Goal: Task Accomplishment & Management: Use online tool/utility

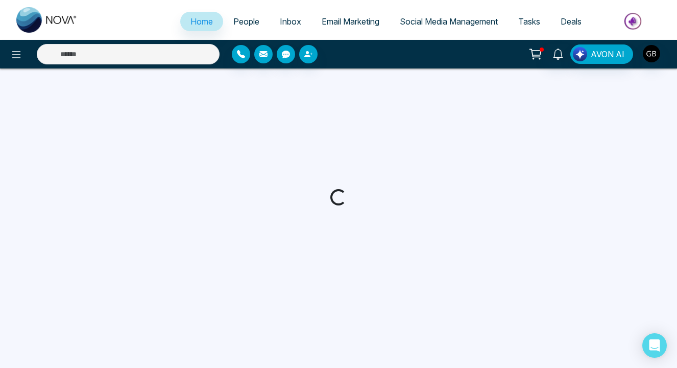
select select "*"
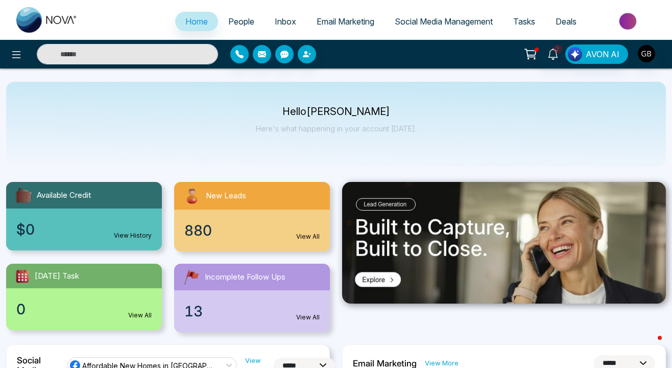
click at [348, 24] on span "Email Marketing" at bounding box center [346, 21] width 58 height 10
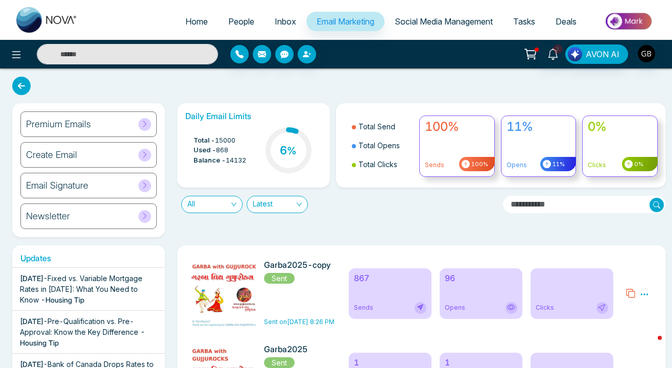
click at [68, 152] on h6 "Create Email" at bounding box center [51, 154] width 51 height 11
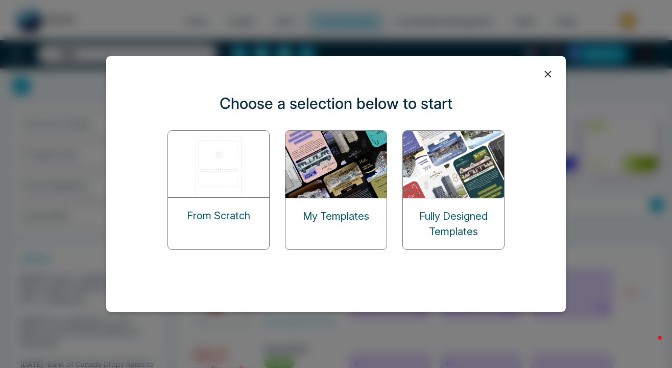
click at [317, 219] on p "My Templates" at bounding box center [336, 215] width 66 height 15
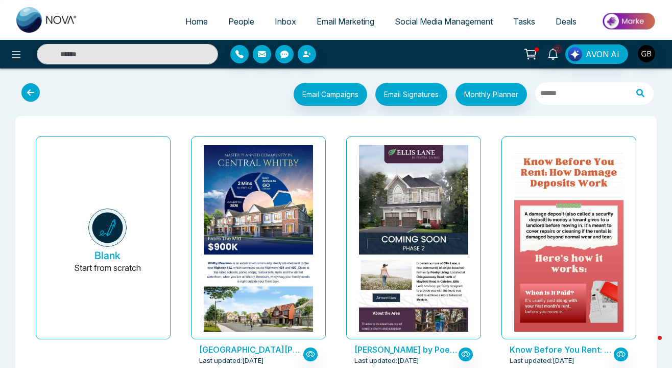
click at [35, 91] on icon at bounding box center [30, 92] width 18 height 18
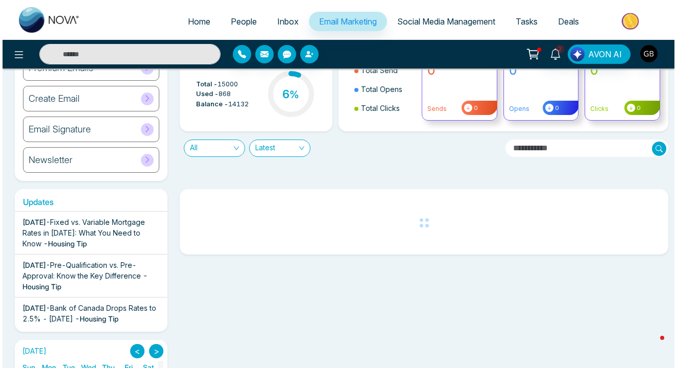
scroll to position [57, 0]
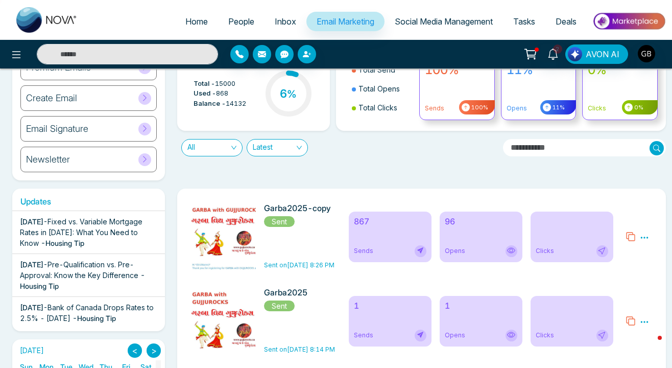
click at [644, 236] on icon at bounding box center [644, 237] width 9 height 9
click at [619, 249] on span "Preview" at bounding box center [625, 252] width 28 height 9
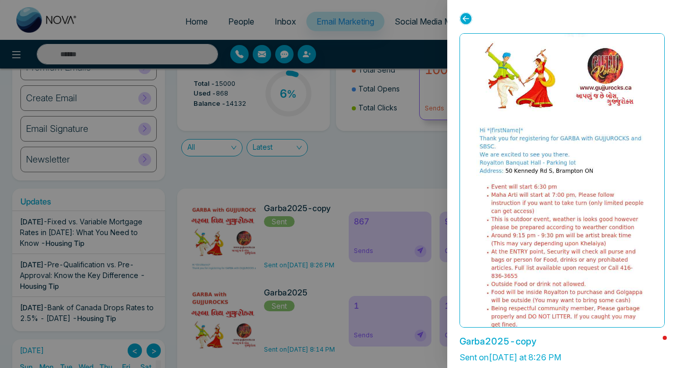
scroll to position [87, 0]
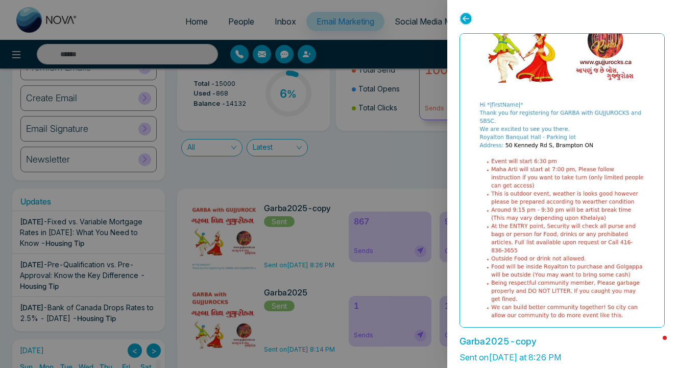
click at [520, 216] on img at bounding box center [561, 288] width 347 height 665
click at [461, 21] on icon at bounding box center [465, 18] width 13 height 13
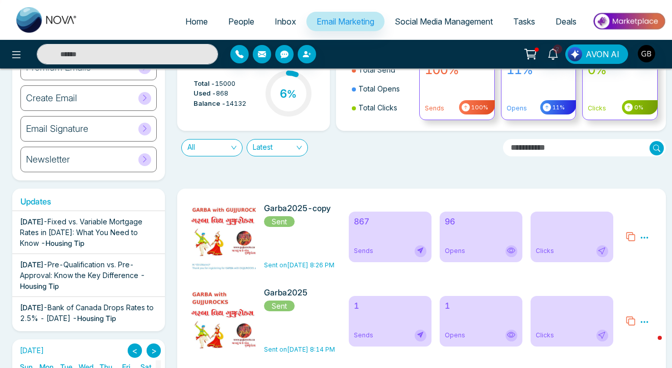
click at [646, 235] on icon at bounding box center [644, 237] width 9 height 9
click at [633, 231] on div "Preview Analytics Delete" at bounding box center [638, 236] width 39 height 66
click at [630, 235] on icon at bounding box center [630, 236] width 10 height 10
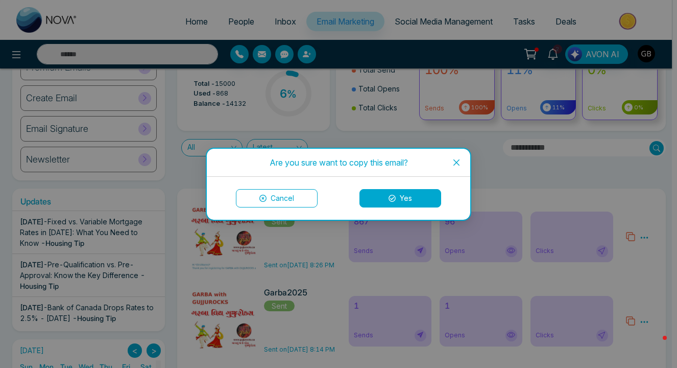
click at [414, 200] on button "Yes" at bounding box center [400, 198] width 82 height 18
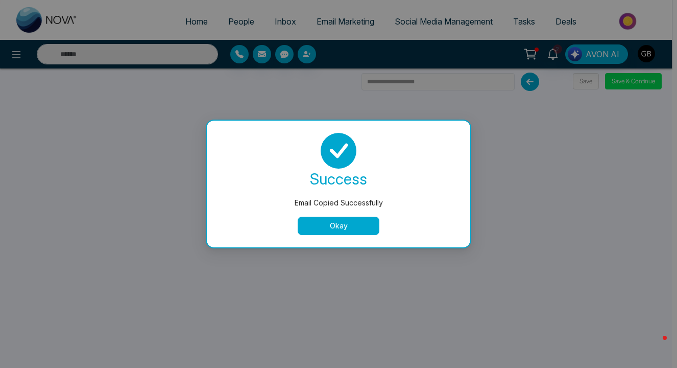
click at [349, 228] on button "Okay" at bounding box center [339, 225] width 82 height 18
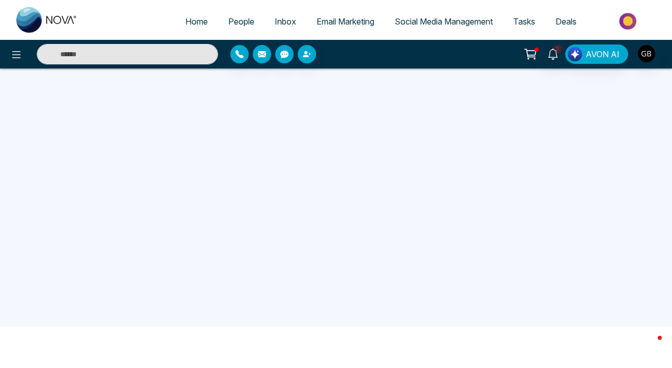
scroll to position [97, 0]
